Goal: Transaction & Acquisition: Purchase product/service

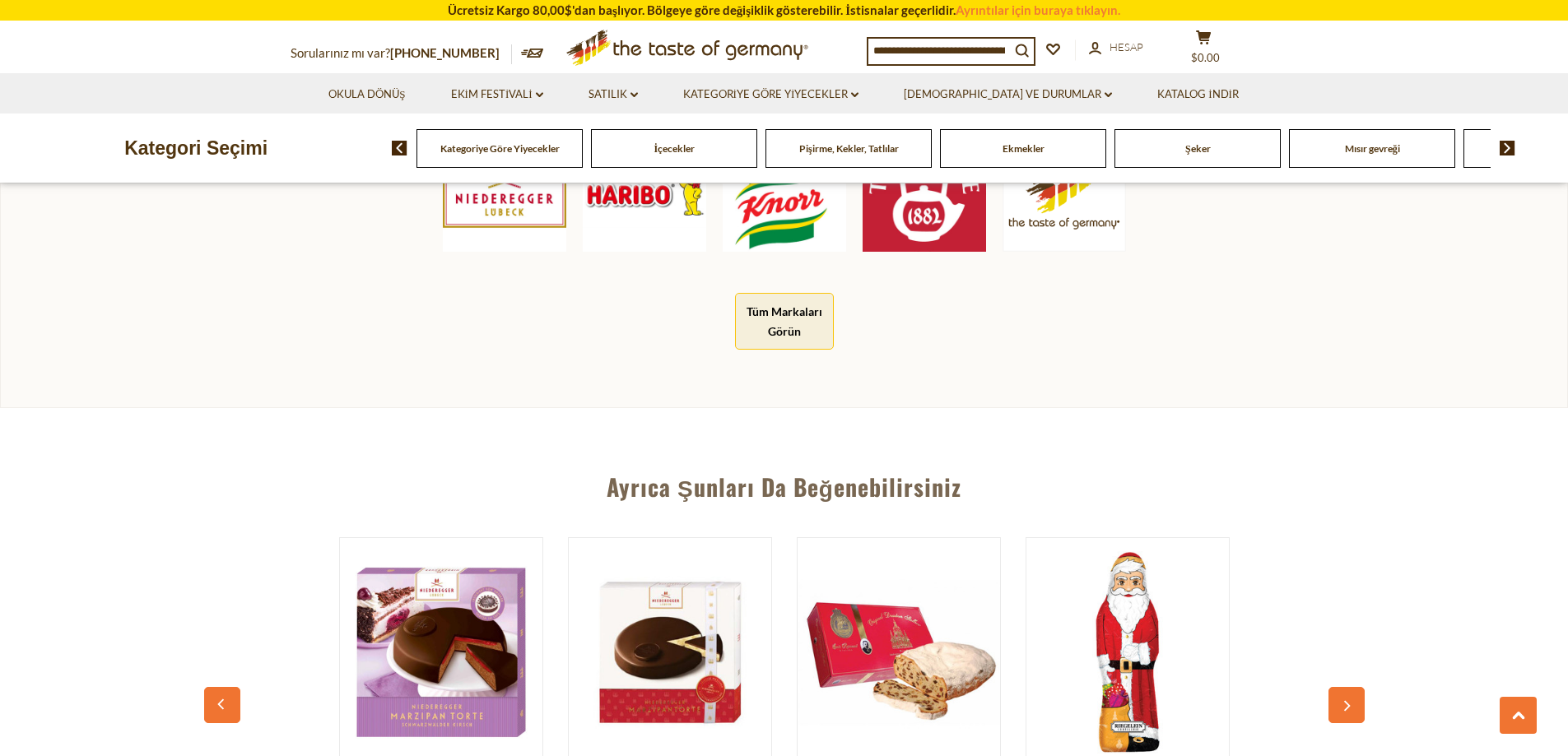
scroll to position [1152, 0]
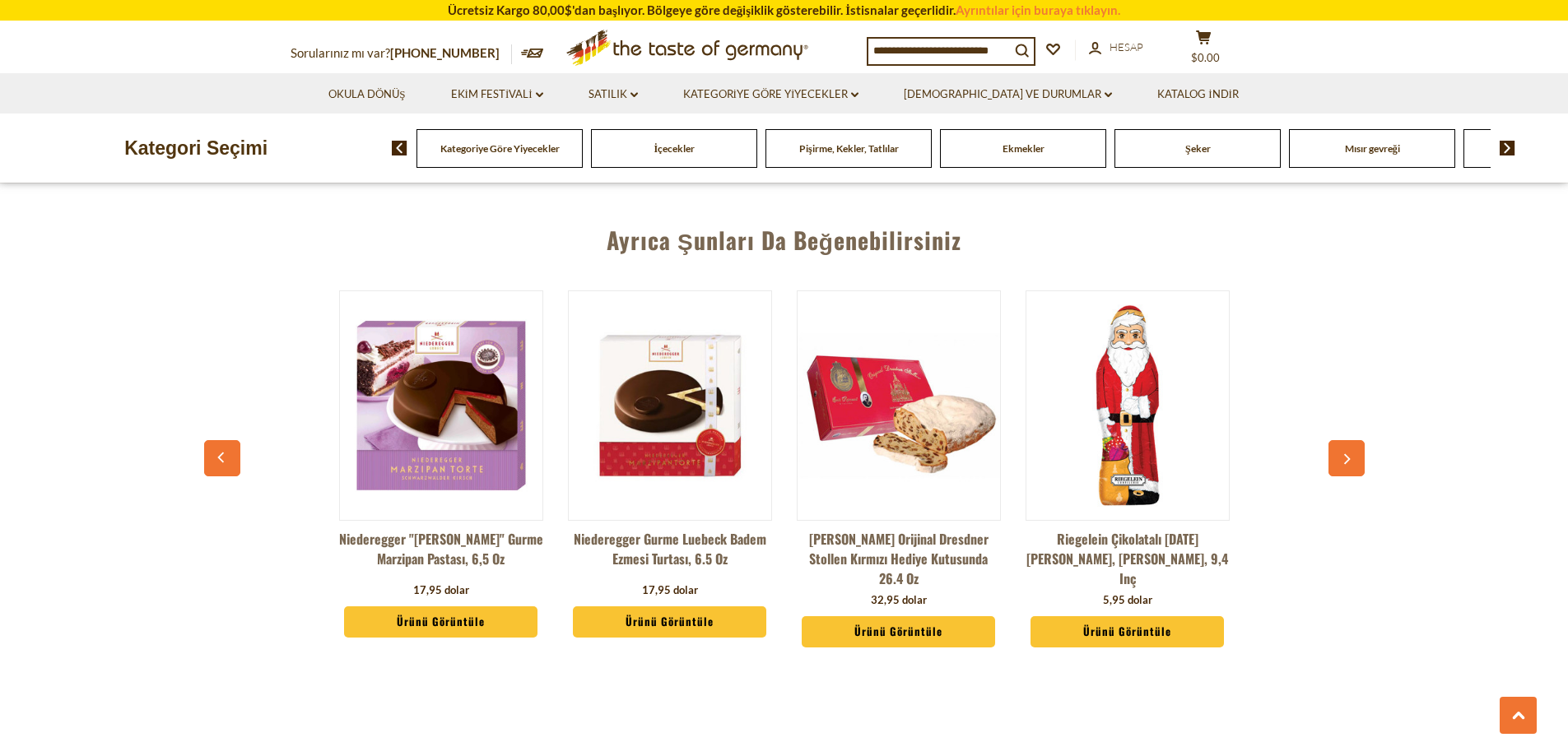
click at [1345, 456] on icon "button" at bounding box center [1347, 460] width 11 height 11
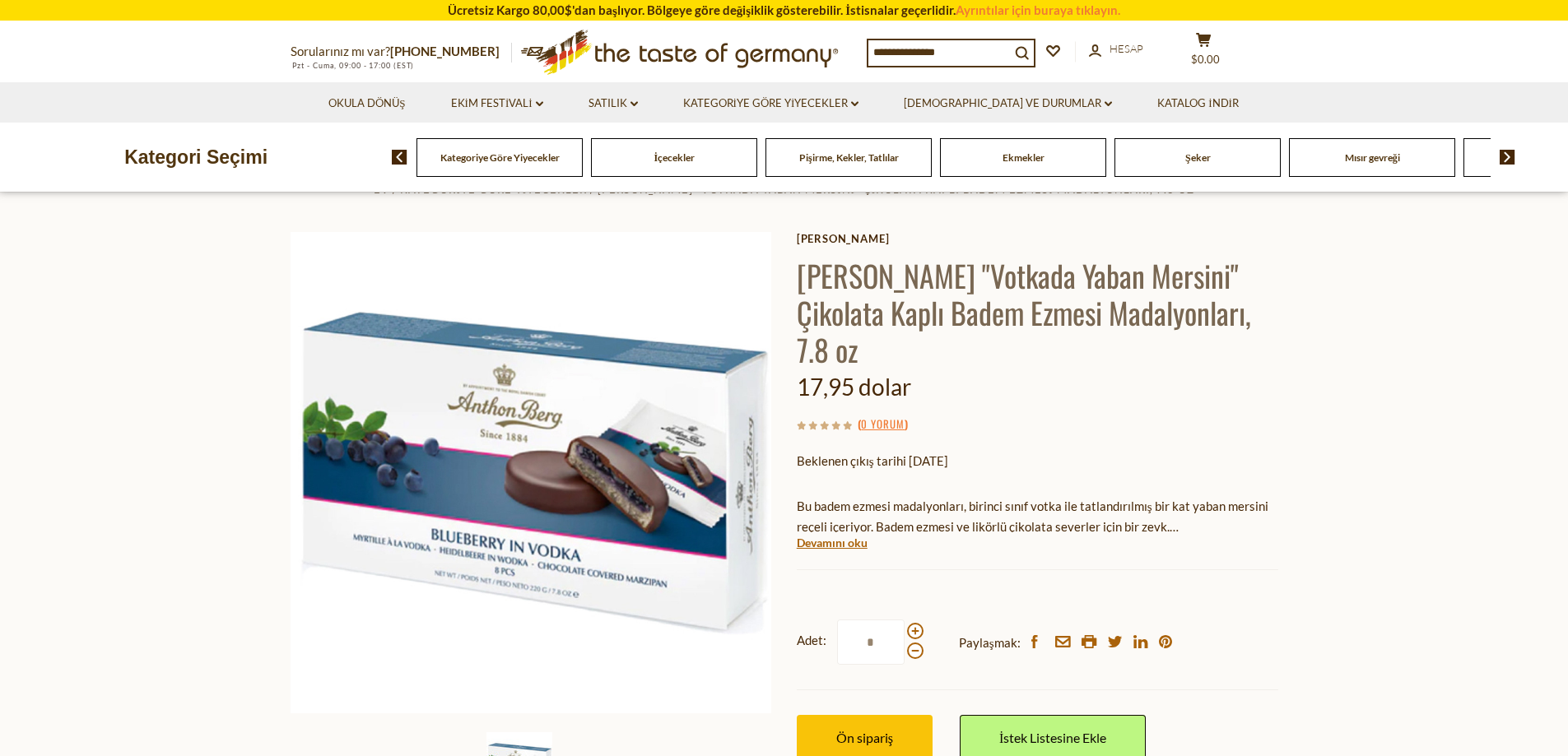
scroll to position [0, 0]
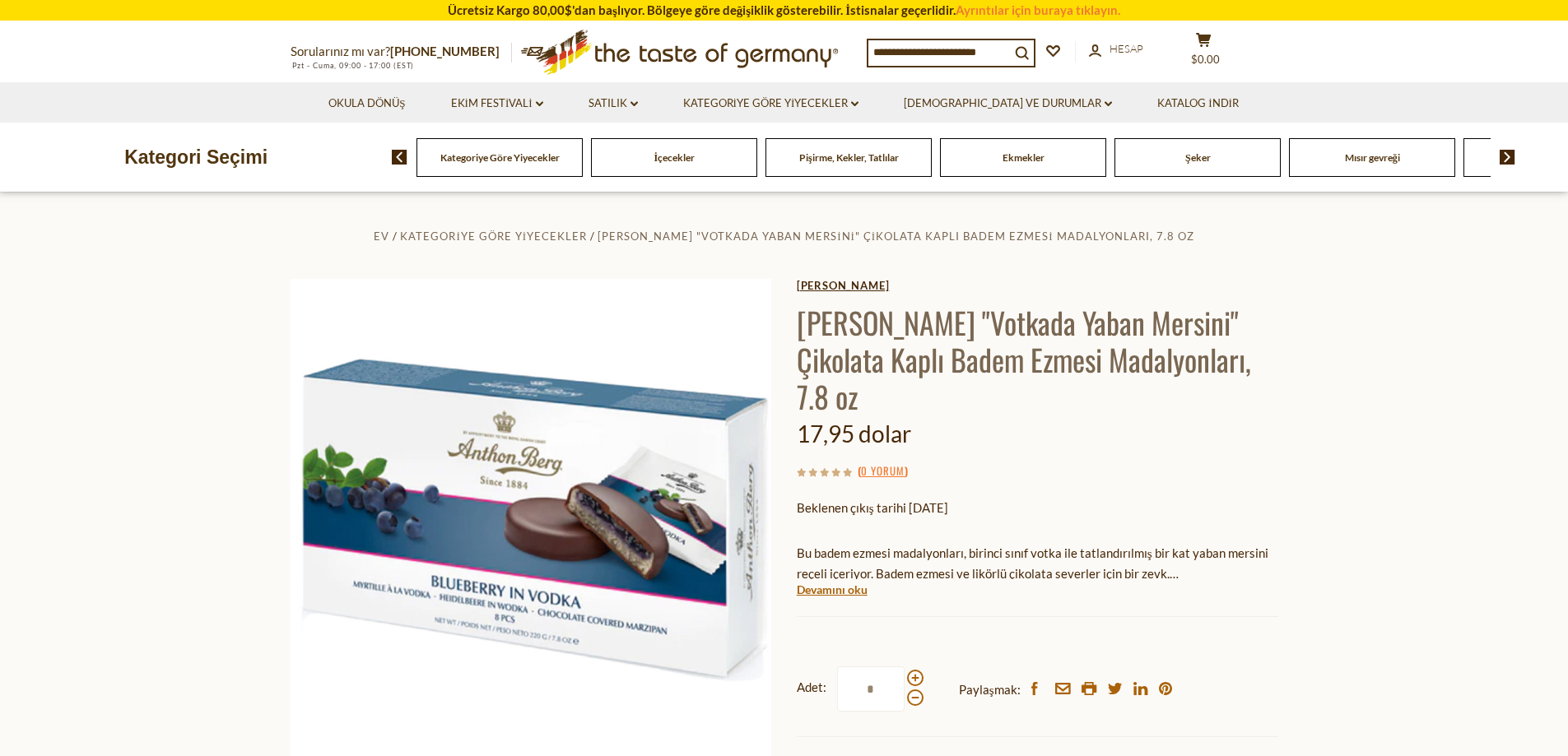
click at [848, 282] on font "[PERSON_NAME]" at bounding box center [843, 286] width 93 height 13
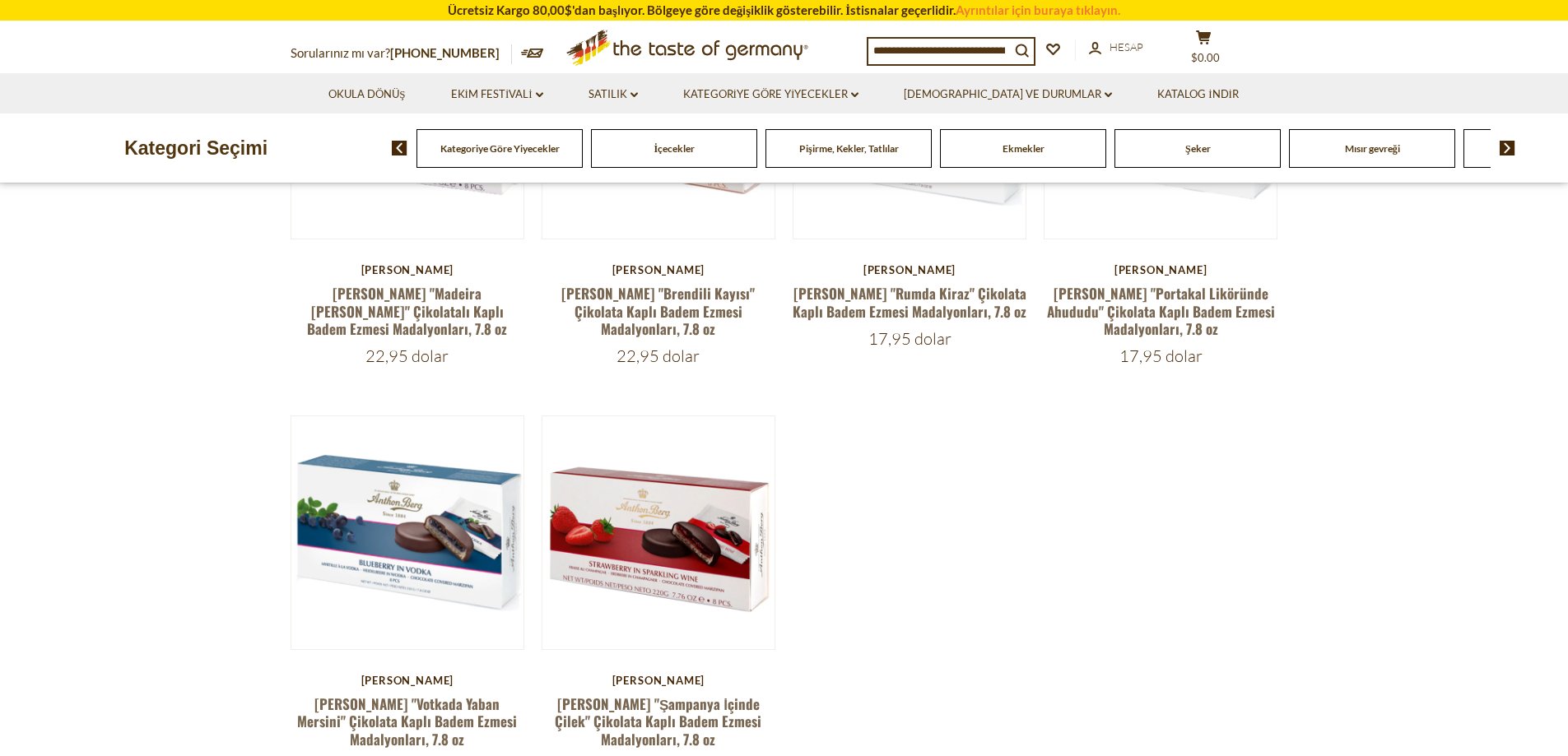
scroll to position [576, 0]
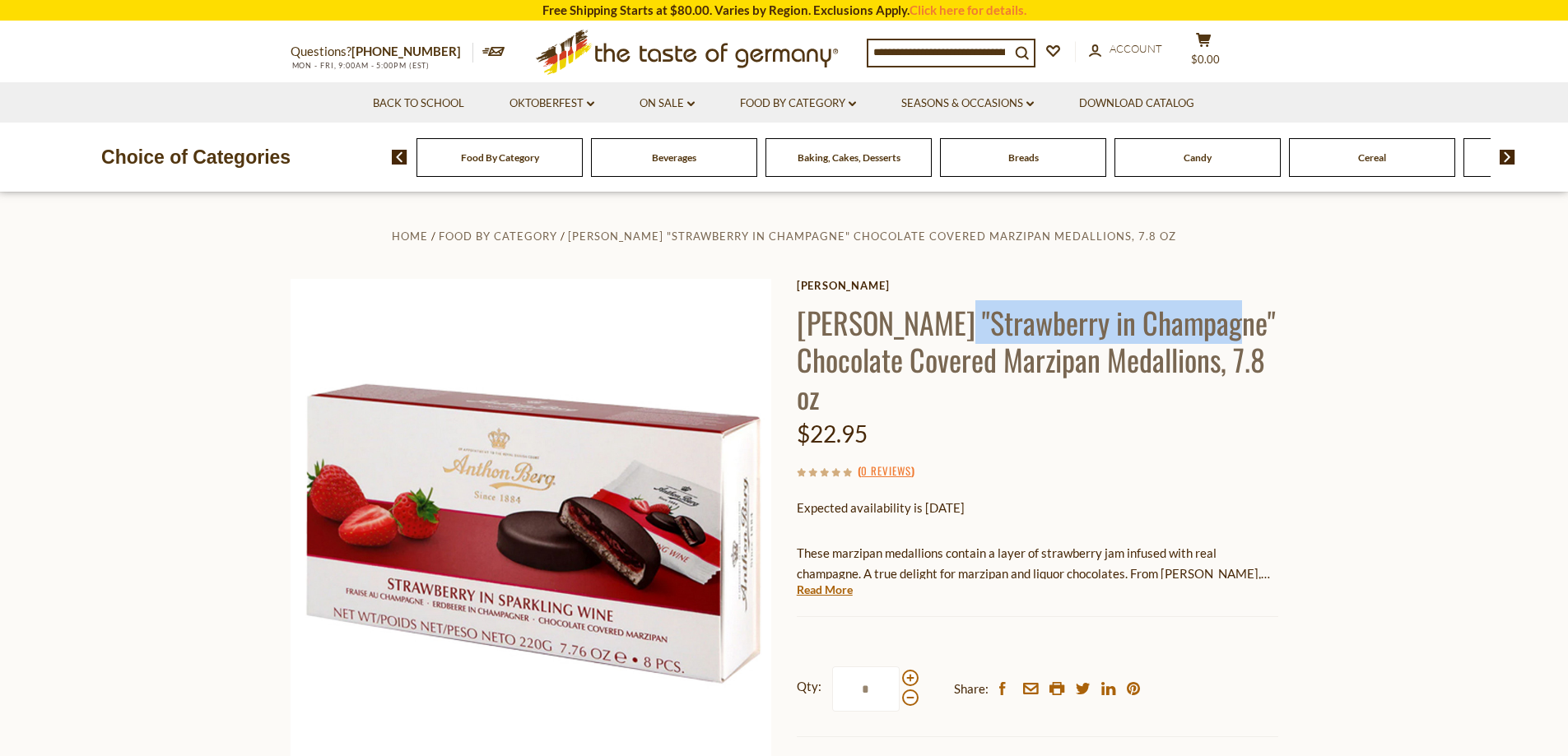
drag, startPoint x: 945, startPoint y: 315, endPoint x: 1216, endPoint y: 328, distance: 271.3
click at [1216, 328] on h1 "[PERSON_NAME] "Strawberry in Champagne" Chocolate Covered Marzipan Medallions, …" at bounding box center [1038, 359] width 481 height 111
